Goal: Use online tool/utility: Utilize a website feature to perform a specific function

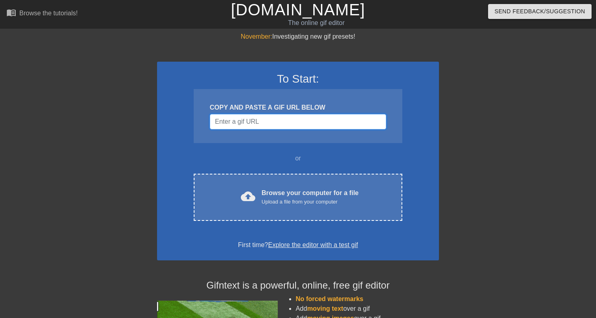
click at [257, 126] on input "Username" at bounding box center [298, 121] width 176 height 15
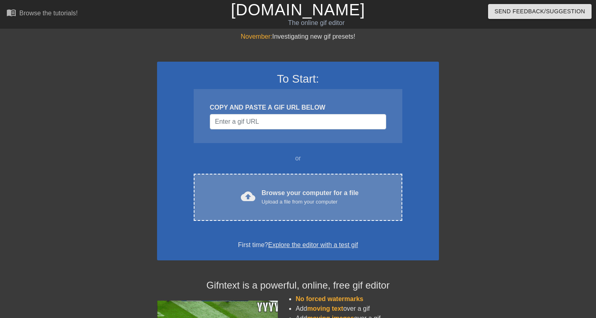
click at [269, 199] on div "Upload a file from your computer" at bounding box center [310, 202] width 97 height 8
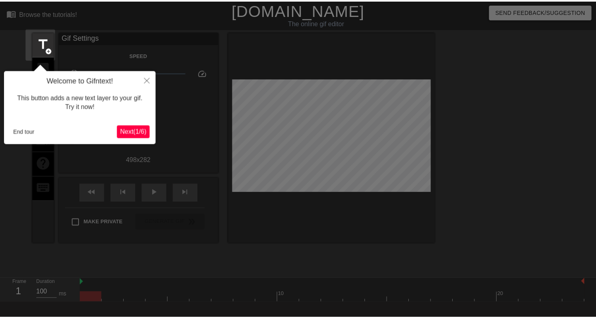
scroll to position [19, 0]
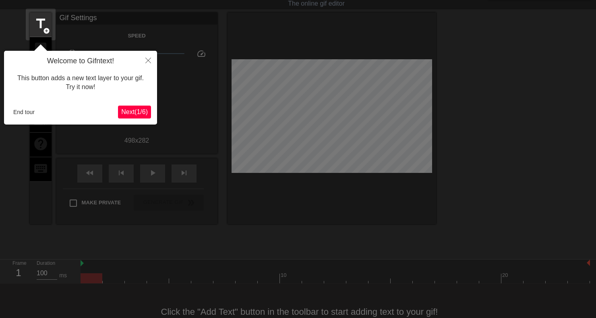
click at [136, 117] on button "Next ( 1 / 6 )" at bounding box center [134, 112] width 33 height 13
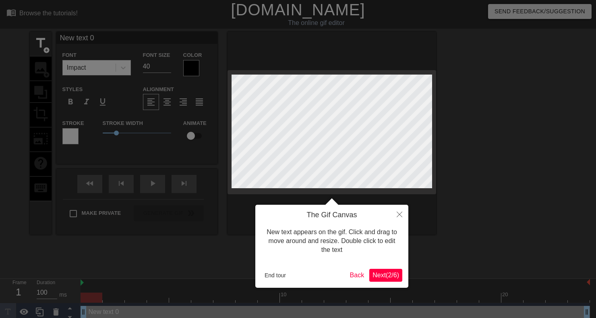
click at [391, 272] on span "Next ( 2 / 6 )" at bounding box center [386, 275] width 27 height 7
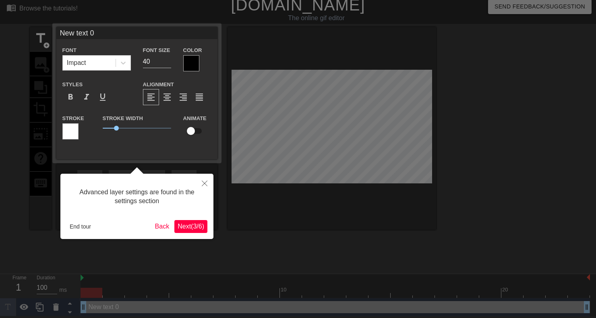
click at [195, 228] on span "Next ( 3 / 6 )" at bounding box center [191, 226] width 27 height 7
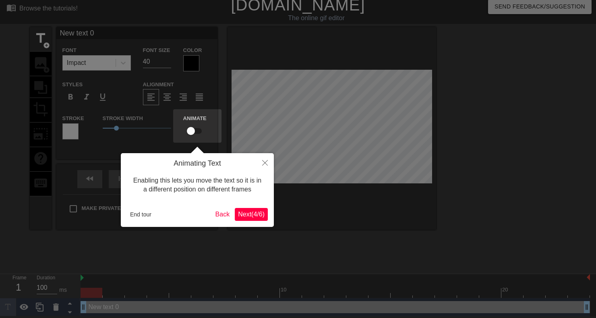
scroll to position [0, 0]
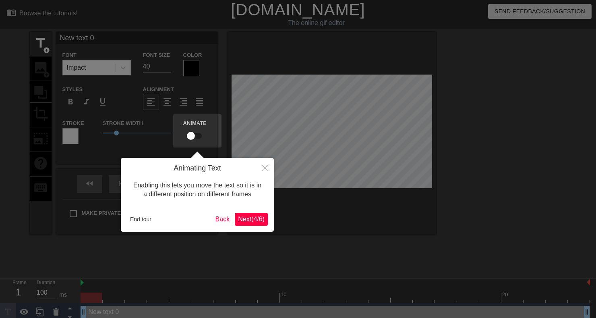
click at [245, 219] on span "Next ( 4 / 6 )" at bounding box center [251, 219] width 27 height 7
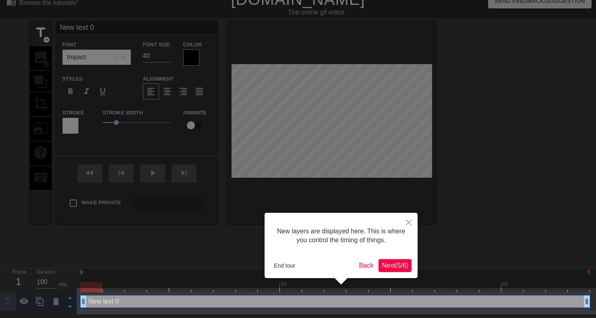
click at [392, 267] on span "Next ( 5 / 6 )" at bounding box center [395, 265] width 27 height 7
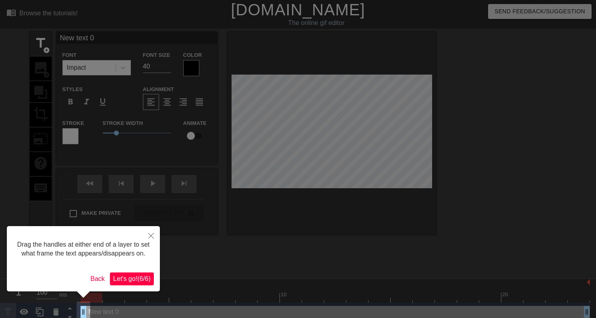
click at [136, 282] on span "Let's go! ( 6 / 6 )" at bounding box center [131, 278] width 37 height 7
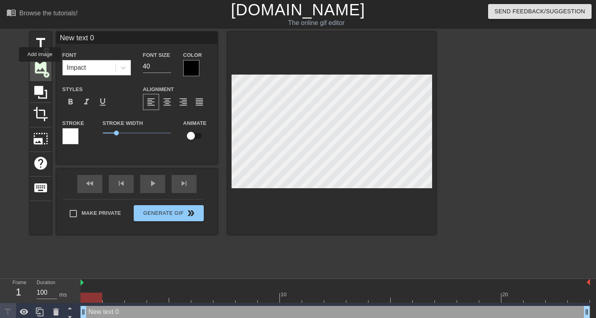
click at [40, 67] on span "image" at bounding box center [40, 67] width 15 height 15
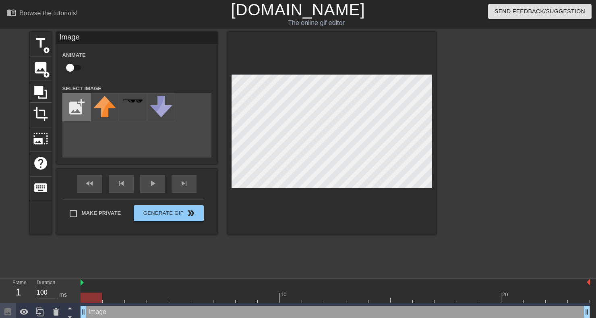
click at [72, 103] on input "file" at bounding box center [76, 106] width 27 height 27
type input "C:\fakepath\white.jpg"
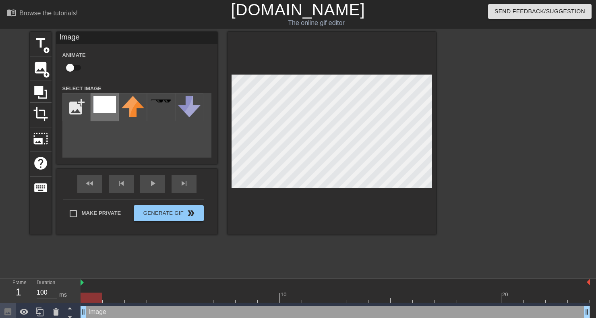
click at [102, 112] on img at bounding box center [104, 104] width 23 height 17
click at [277, 73] on div at bounding box center [332, 133] width 209 height 203
click at [36, 114] on span "crop" at bounding box center [40, 113] width 15 height 15
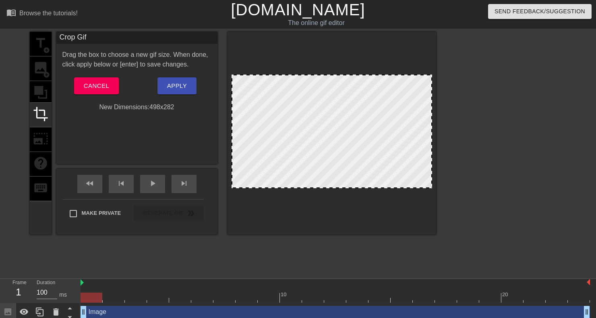
drag, startPoint x: 358, startPoint y: 75, endPoint x: 352, endPoint y: 50, distance: 25.1
click at [352, 50] on div at bounding box center [332, 133] width 209 height 203
click at [43, 114] on span "crop" at bounding box center [40, 113] width 15 height 15
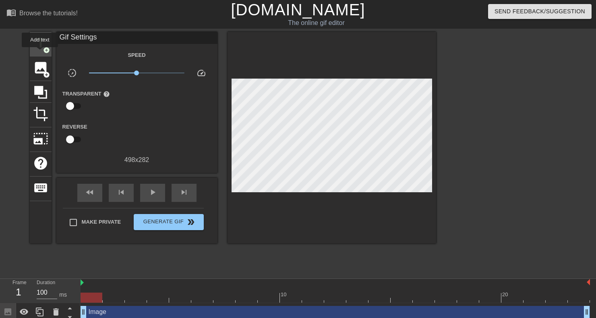
click at [40, 53] on div "title add_circle" at bounding box center [41, 44] width 22 height 25
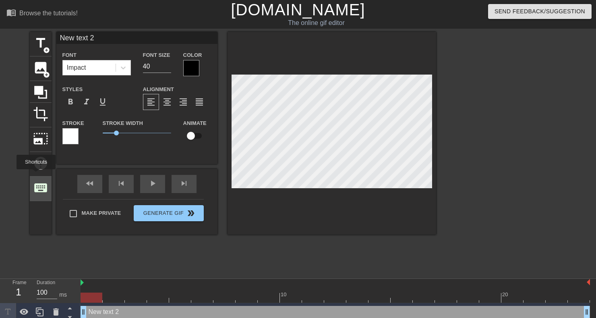
click at [37, 187] on span "keyboard" at bounding box center [40, 187] width 15 height 15
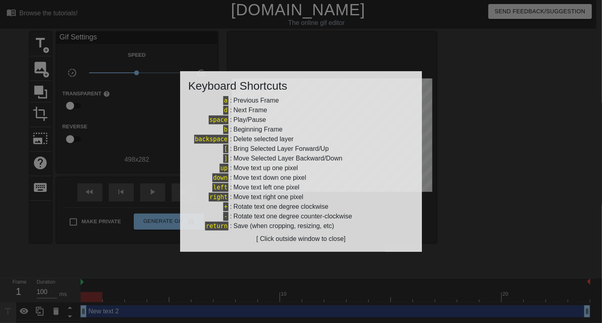
click at [43, 175] on div at bounding box center [301, 161] width 602 height 323
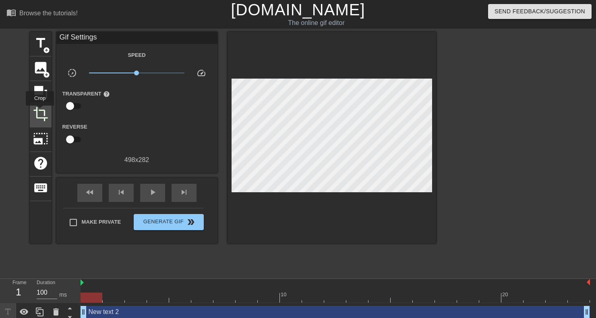
click at [40, 111] on span "crop" at bounding box center [40, 113] width 15 height 15
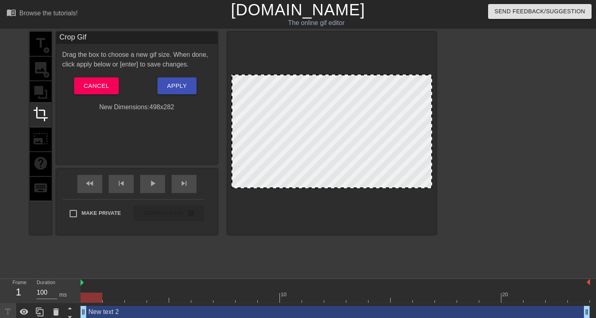
click at [41, 130] on div "title add_circle image add_circle crop photo_size_select_large help keyboard" at bounding box center [41, 133] width 22 height 203
click at [41, 137] on div "title add_circle image add_circle crop photo_size_select_large help keyboard" at bounding box center [41, 133] width 22 height 203
click at [107, 87] on span "Cancel" at bounding box center [96, 86] width 25 height 10
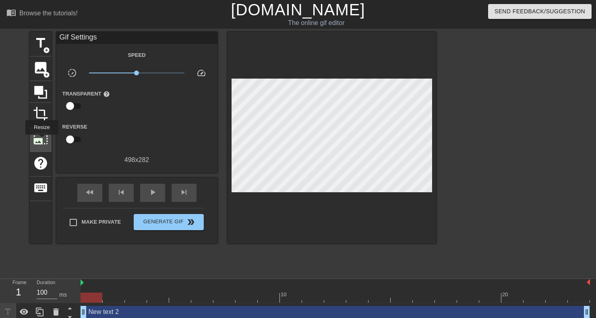
click at [41, 140] on span "photo_size_select_large" at bounding box center [40, 138] width 15 height 15
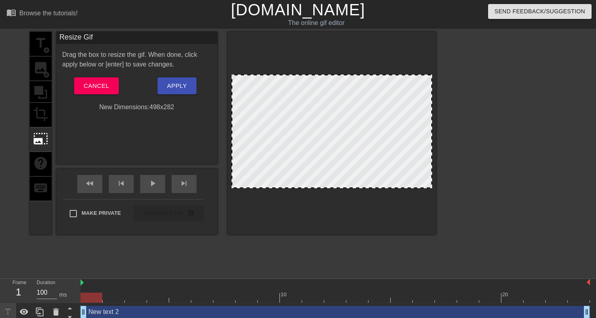
click at [157, 104] on div "New Dimensions: 498 x 282" at bounding box center [136, 107] width 161 height 10
click at [153, 110] on div "New Dimensions: 498 x 282" at bounding box center [136, 107] width 161 height 10
drag, startPoint x: 235, startPoint y: 187, endPoint x: 258, endPoint y: 200, distance: 26.4
click at [258, 200] on div at bounding box center [332, 133] width 209 height 203
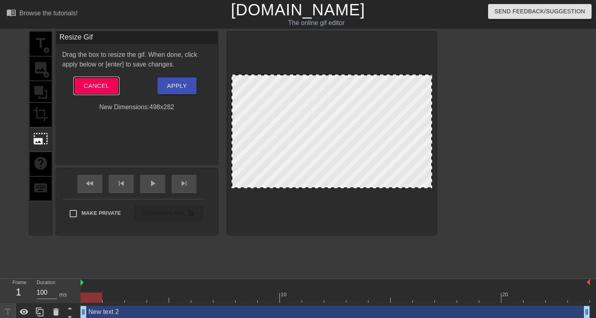
click at [97, 88] on span "Cancel" at bounding box center [96, 86] width 25 height 10
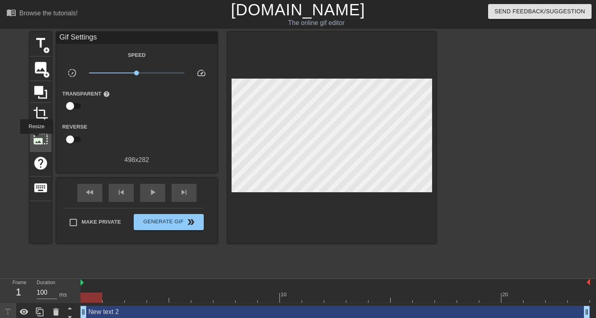
click at [36, 139] on span "photo_size_select_large" at bounding box center [40, 138] width 15 height 15
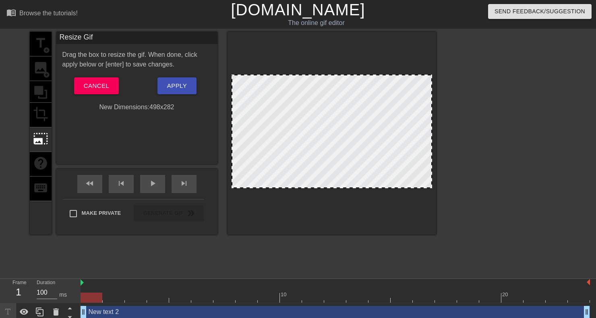
click at [40, 113] on div "title add_circle image add_circle crop photo_size_select_large help keyboard" at bounding box center [41, 133] width 22 height 203
click at [88, 93] on button "Cancel" at bounding box center [96, 85] width 45 height 17
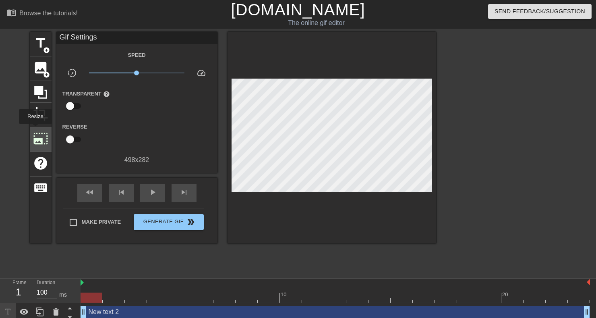
click at [35, 131] on span "photo_size_select_large" at bounding box center [40, 138] width 15 height 15
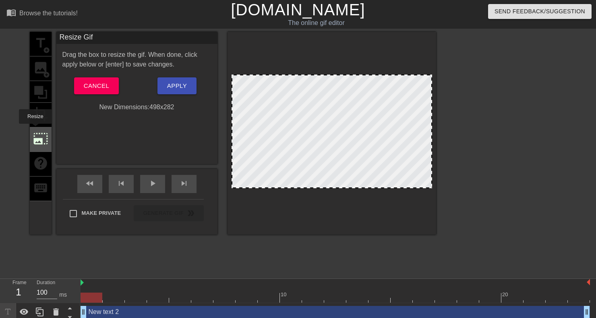
click at [35, 128] on div "photo_size_select_large" at bounding box center [41, 139] width 22 height 25
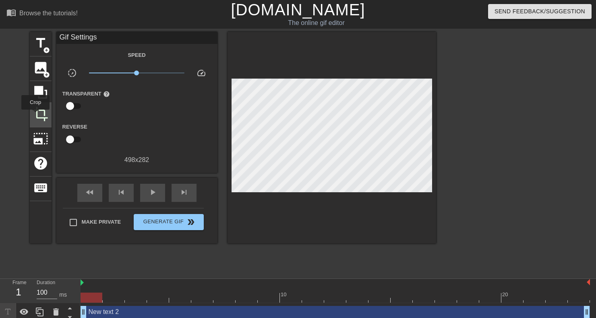
click at [35, 116] on span "crop" at bounding box center [40, 113] width 15 height 15
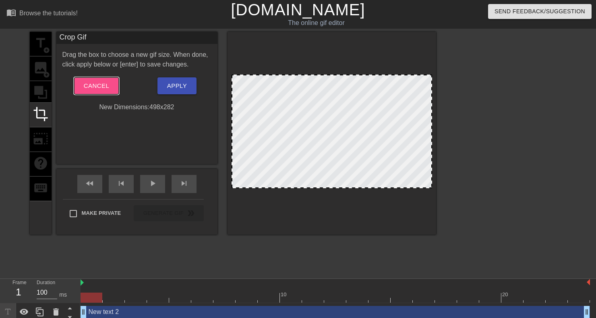
click at [102, 87] on span "Cancel" at bounding box center [96, 86] width 25 height 10
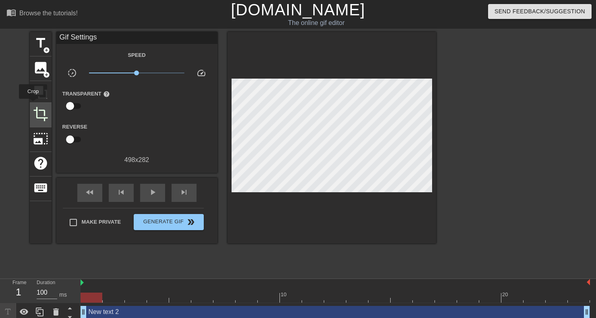
click at [33, 104] on div "crop" at bounding box center [41, 115] width 22 height 25
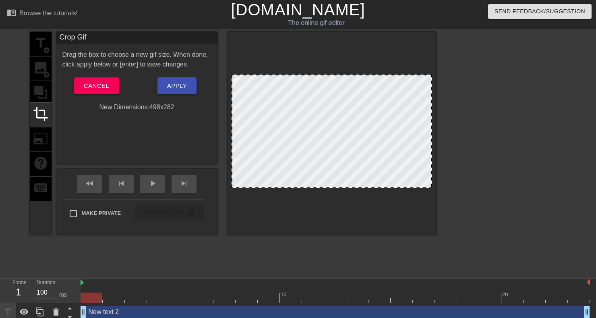
drag, startPoint x: 307, startPoint y: 76, endPoint x: 297, endPoint y: 4, distance: 72.1
click at [297, 4] on div "menu_book Browse the tutorials! [DOMAIN_NAME] The online gif editor Send Feedba…" at bounding box center [298, 178] width 596 height 357
click at [88, 90] on span "Cancel" at bounding box center [96, 86] width 25 height 10
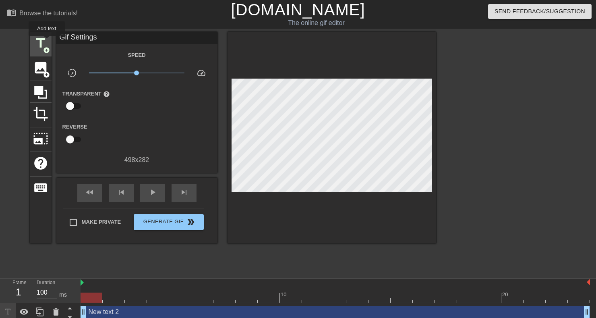
click at [47, 41] on span "title" at bounding box center [40, 42] width 15 height 15
click at [37, 110] on span "crop" at bounding box center [40, 113] width 15 height 15
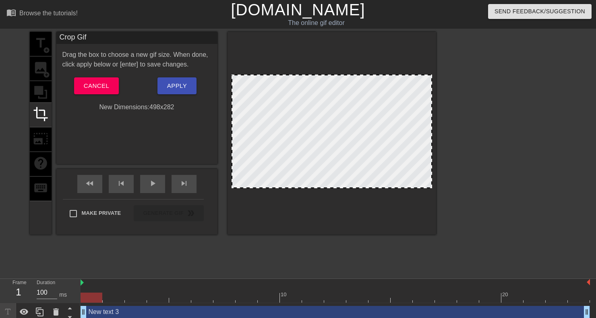
click at [42, 87] on div "title add_circle image add_circle crop photo_size_select_large help keyboard" at bounding box center [41, 133] width 22 height 203
click at [95, 85] on span "Cancel" at bounding box center [96, 86] width 25 height 10
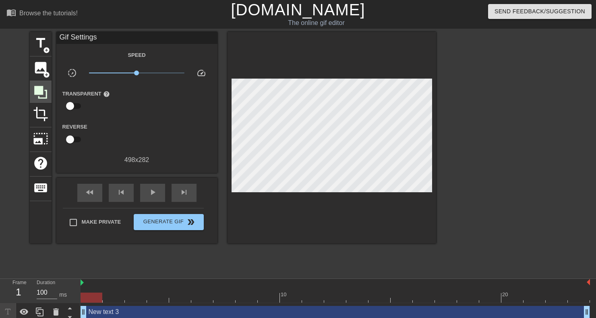
click at [36, 91] on icon at bounding box center [40, 92] width 13 height 13
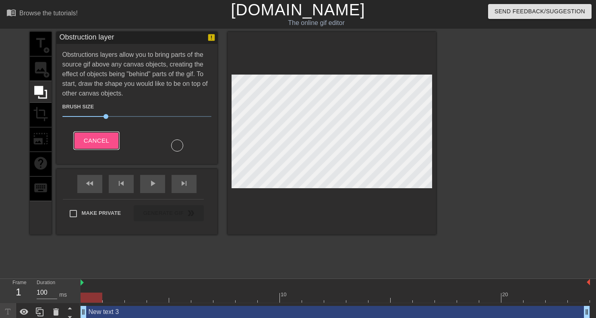
click at [83, 139] on button "Cancel" at bounding box center [96, 140] width 45 height 17
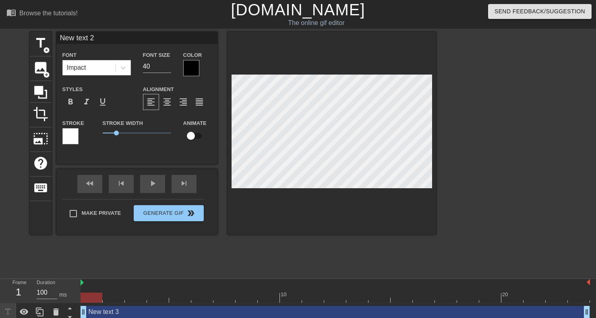
type input "New text 0"
drag, startPoint x: 218, startPoint y: 135, endPoint x: 269, endPoint y: 204, distance: 85.5
click at [269, 204] on div at bounding box center [332, 133] width 209 height 203
click at [596, 269] on html "menu_book Browse the tutorials! [DOMAIN_NAME] The online gif editor Send Feedba…" at bounding box center [298, 187] width 596 height 375
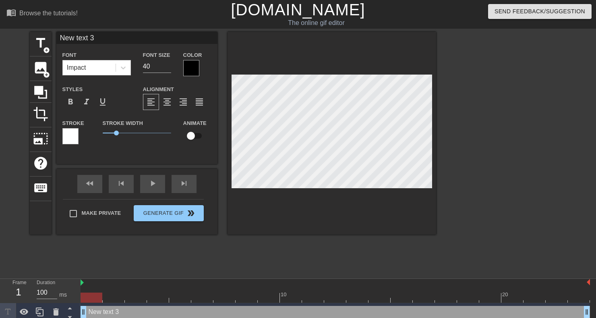
click at [556, 205] on div "title add_circle image add_circle crop photo_size_select_large help keyboard Ne…" at bounding box center [298, 153] width 596 height 242
type input "New text 2"
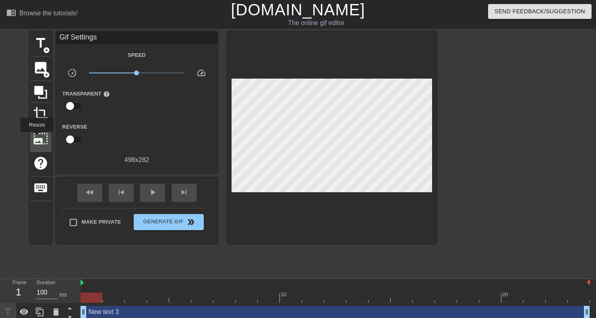
click at [36, 138] on span "photo_size_select_large" at bounding box center [40, 138] width 15 height 15
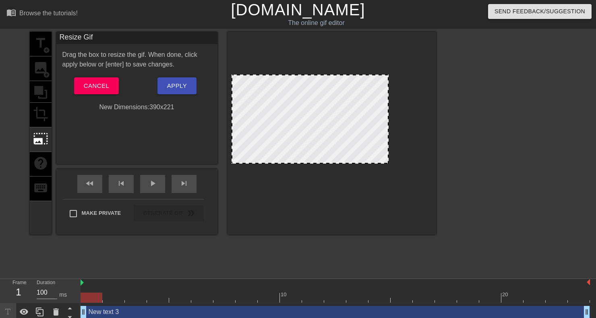
drag, startPoint x: 432, startPoint y: 184, endPoint x: 388, endPoint y: 141, distance: 61.5
click at [388, 141] on div at bounding box center [388, 118] width 4 height 87
click at [336, 168] on div at bounding box center [332, 132] width 201 height 114
click at [99, 81] on span "Cancel" at bounding box center [96, 86] width 25 height 10
